Goal: Information Seeking & Learning: Learn about a topic

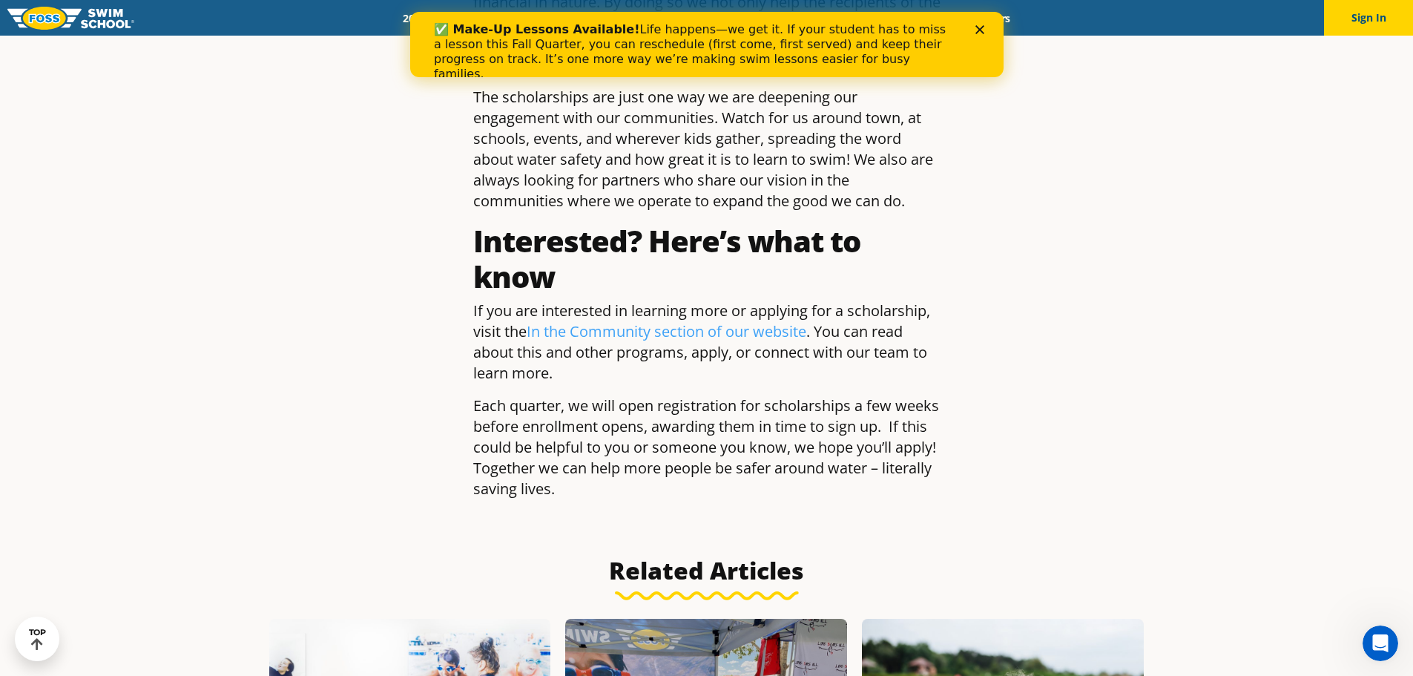
scroll to position [2003, 0]
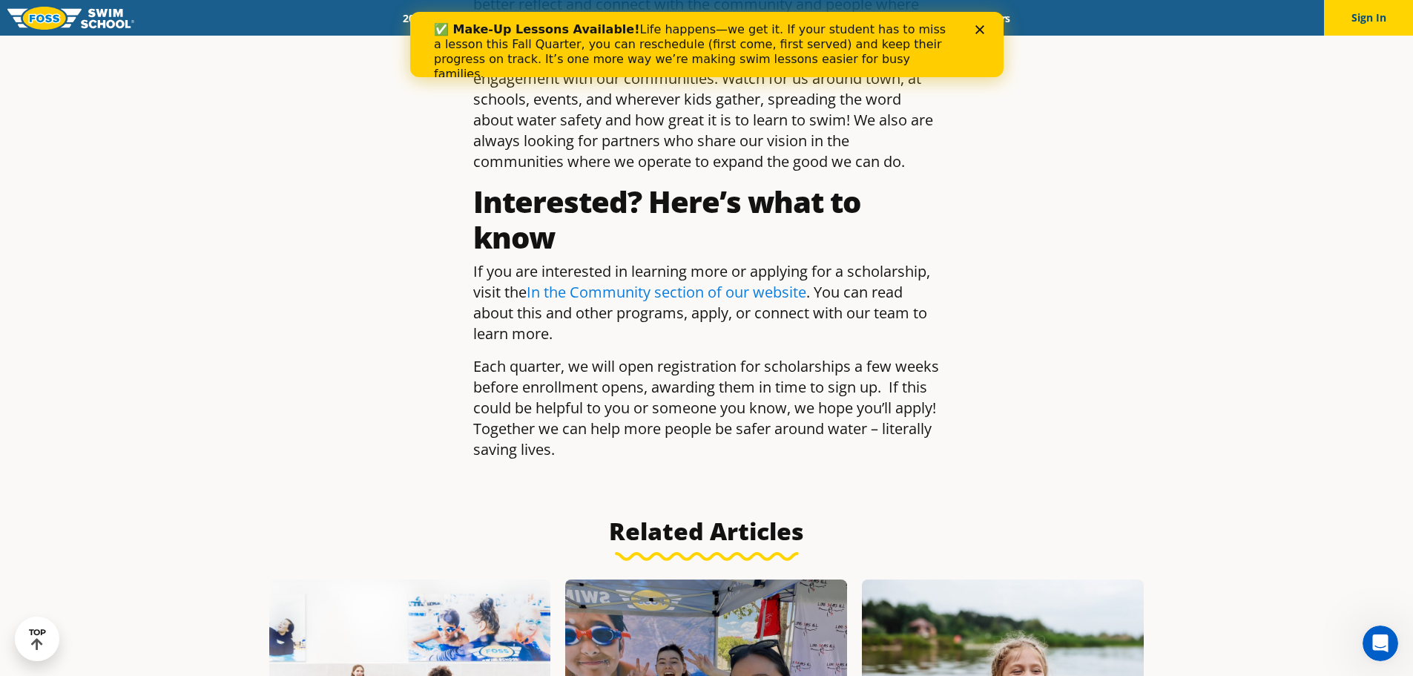
click at [712, 282] on link "In the Community section of our website" at bounding box center [667, 292] width 280 height 20
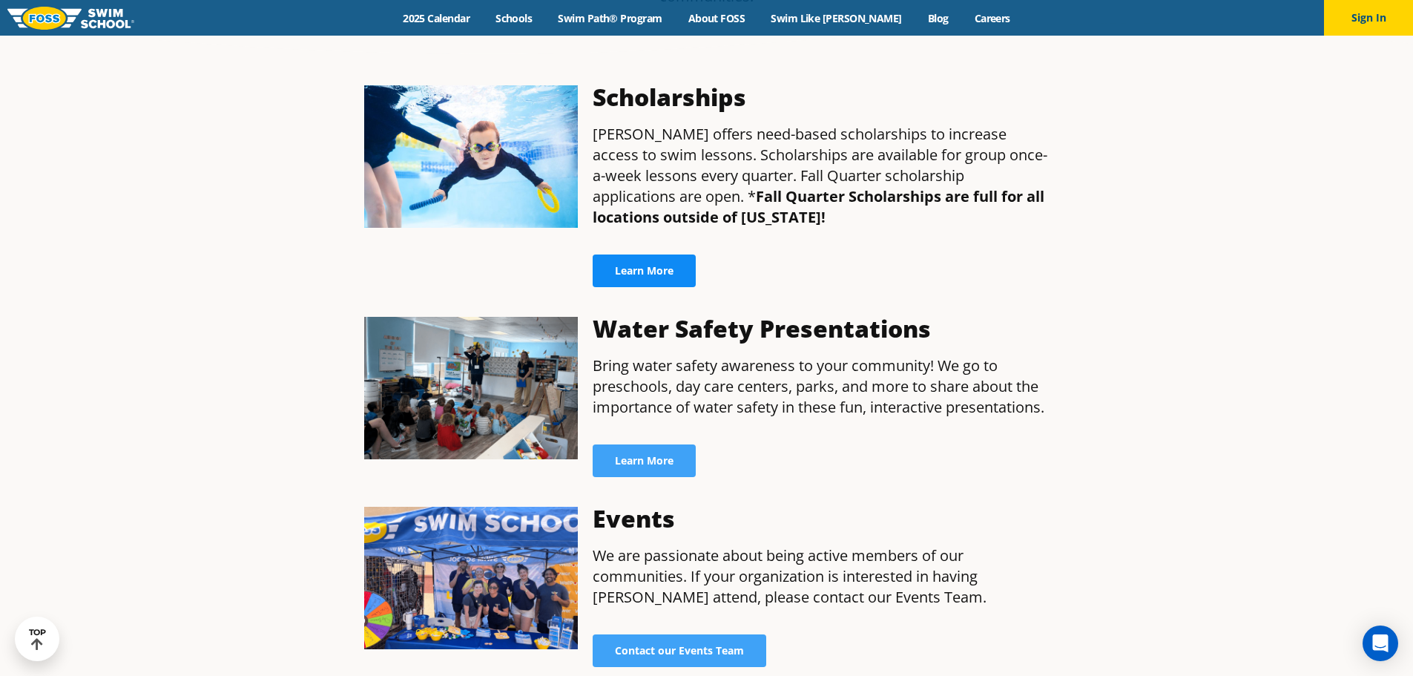
click at [672, 254] on link "Learn More" at bounding box center [644, 270] width 103 height 33
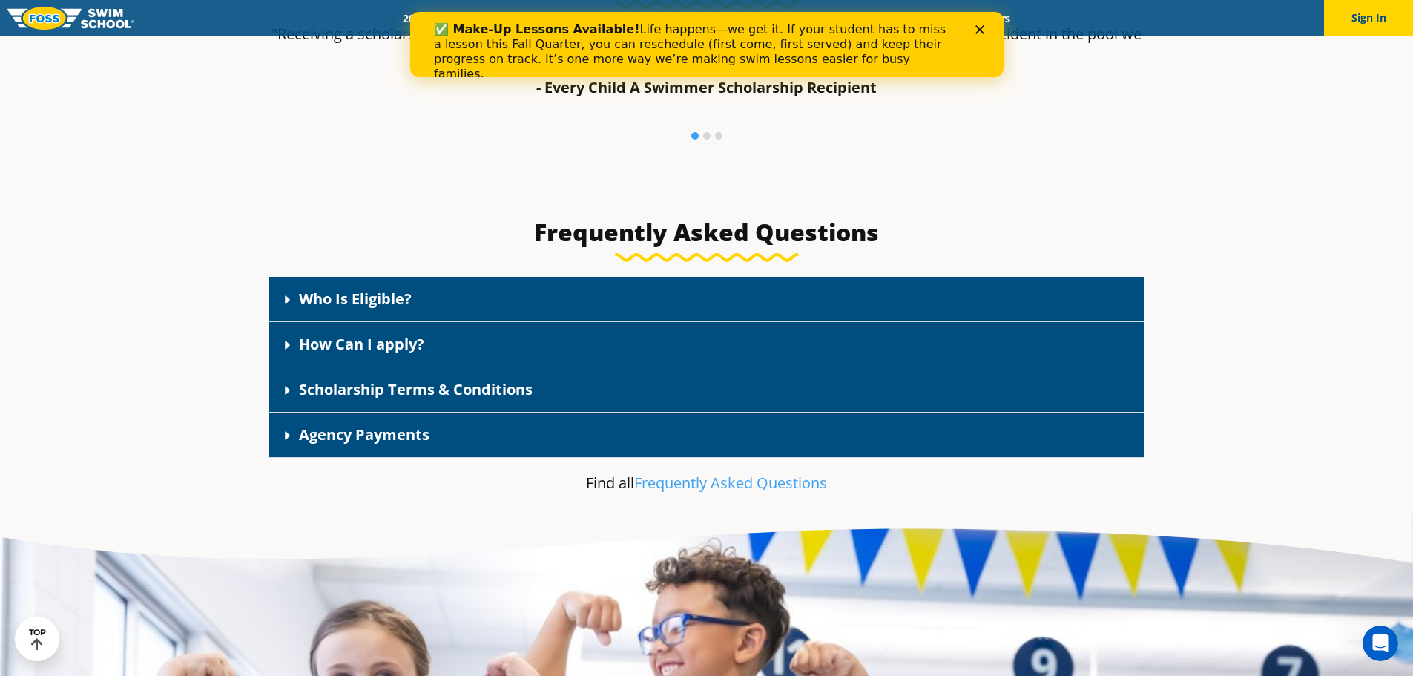
scroll to position [2151, 0]
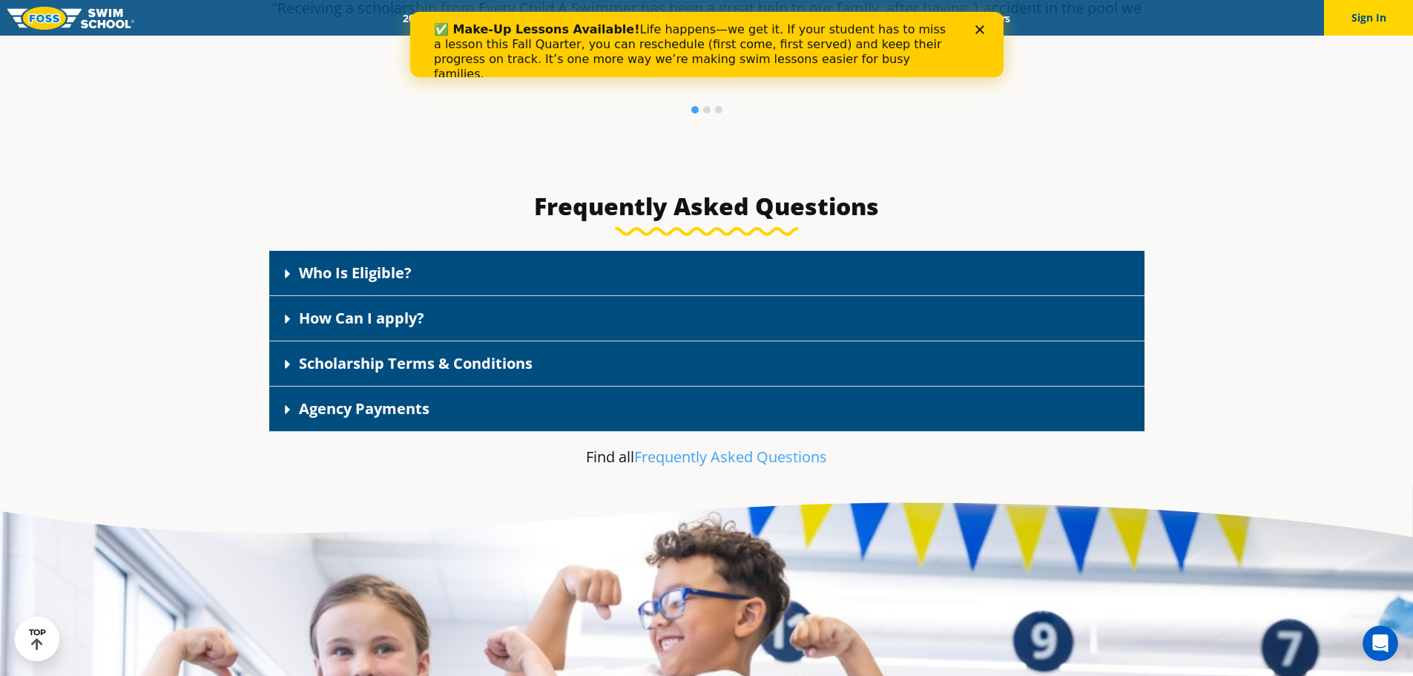
click at [324, 278] on link "Who Is Eligible?" at bounding box center [355, 273] width 113 height 20
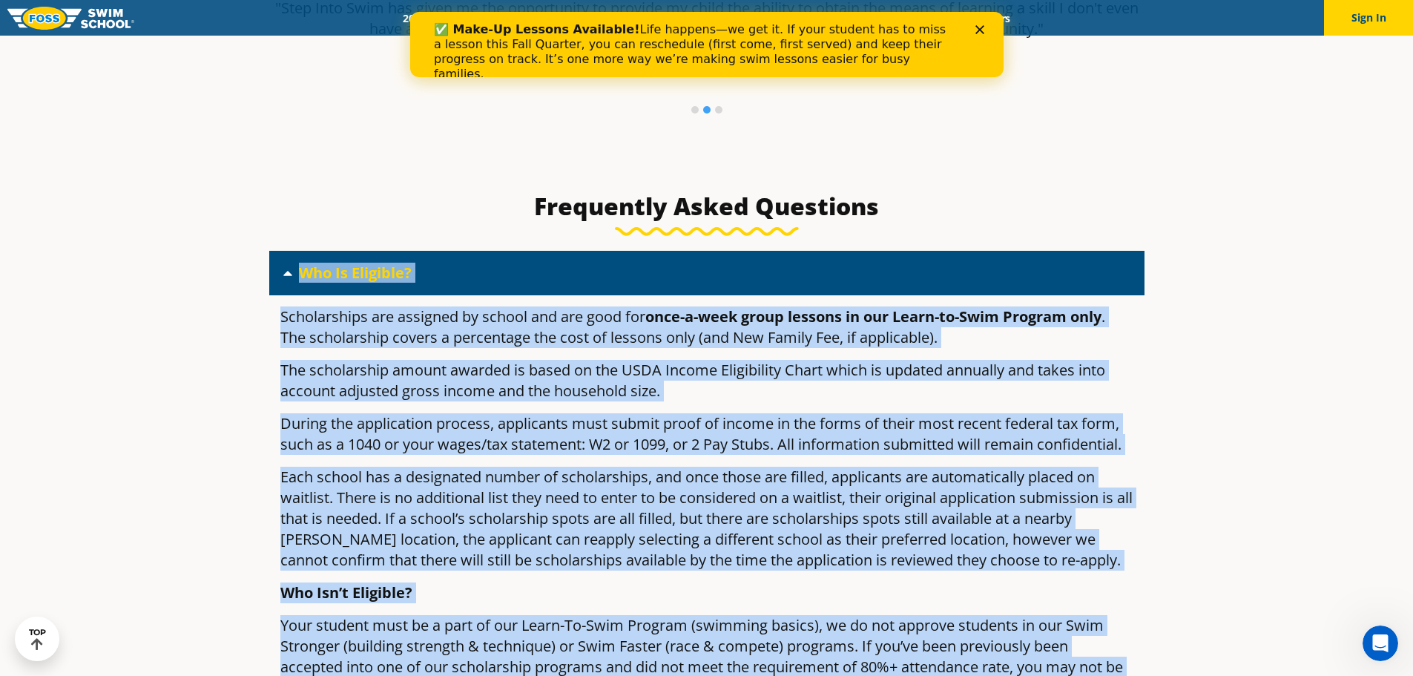
click at [323, 317] on p "Scholarships are assigned by school and are good for once-a-week group lessons …" at bounding box center [706, 327] width 853 height 42
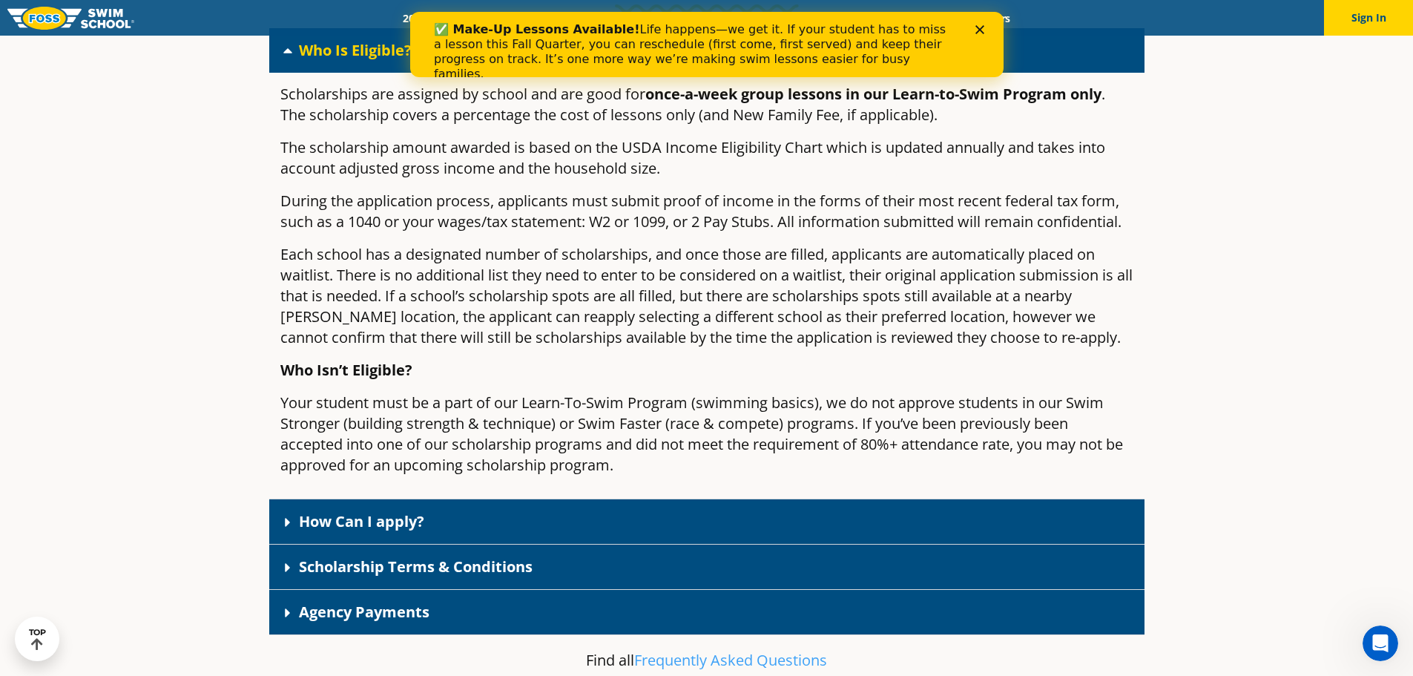
scroll to position [2374, 0]
